Goal: Entertainment & Leisure: Consume media (video, audio)

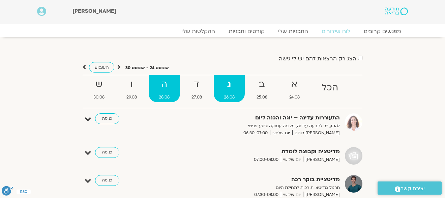
click at [170, 88] on strong "ה" at bounding box center [164, 84] width 31 height 15
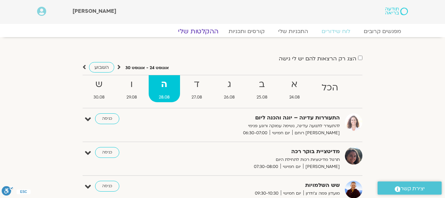
click at [200, 30] on link "ההקלטות שלי" at bounding box center [198, 31] width 57 height 8
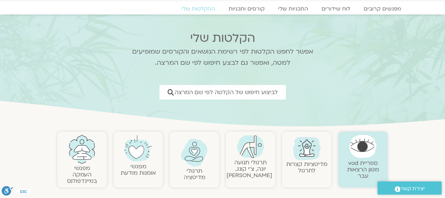
scroll to position [67, 0]
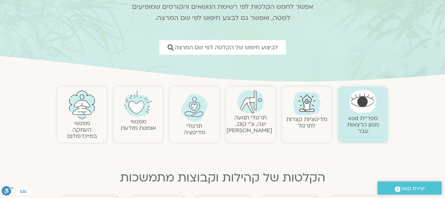
click at [262, 124] on link "תרגולי תנועה יוגה, צ׳י קונג, פלדנקרייז" at bounding box center [249, 124] width 46 height 21
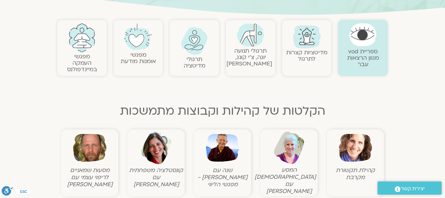
scroll to position [135, 0]
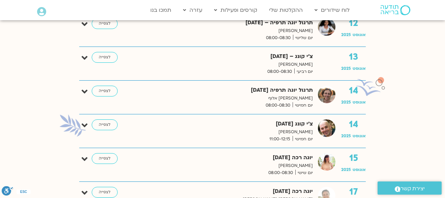
scroll to position [506, 0]
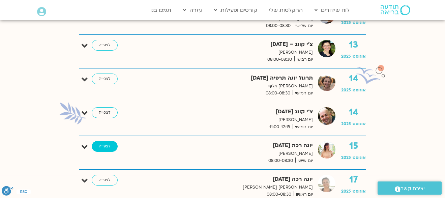
click at [108, 144] on link "לצפייה" at bounding box center [105, 146] width 26 height 11
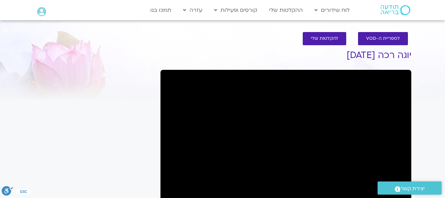
scroll to position [34, 0]
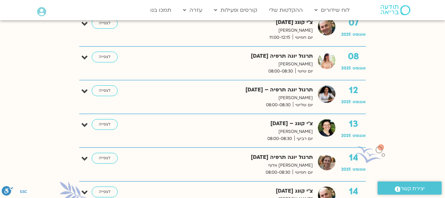
scroll to position [438, 0]
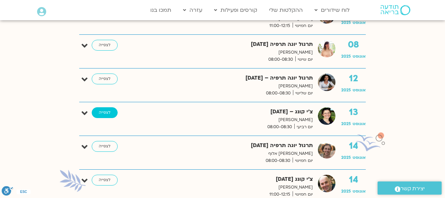
click at [108, 114] on link "לצפייה" at bounding box center [105, 112] width 26 height 11
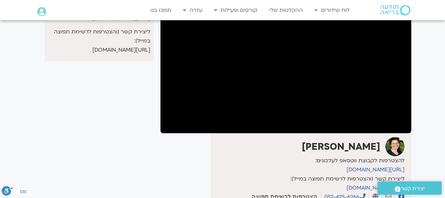
scroll to position [80, 0]
